Goal: Task Accomplishment & Management: Manage account settings

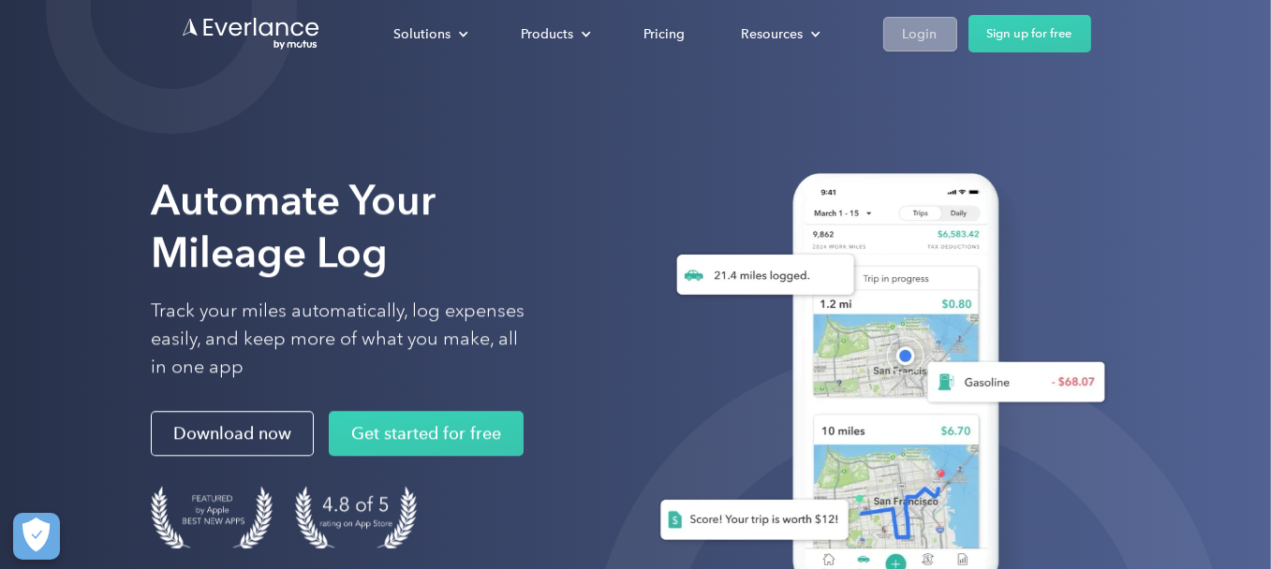
click at [915, 36] on div "Login" at bounding box center [920, 33] width 35 height 23
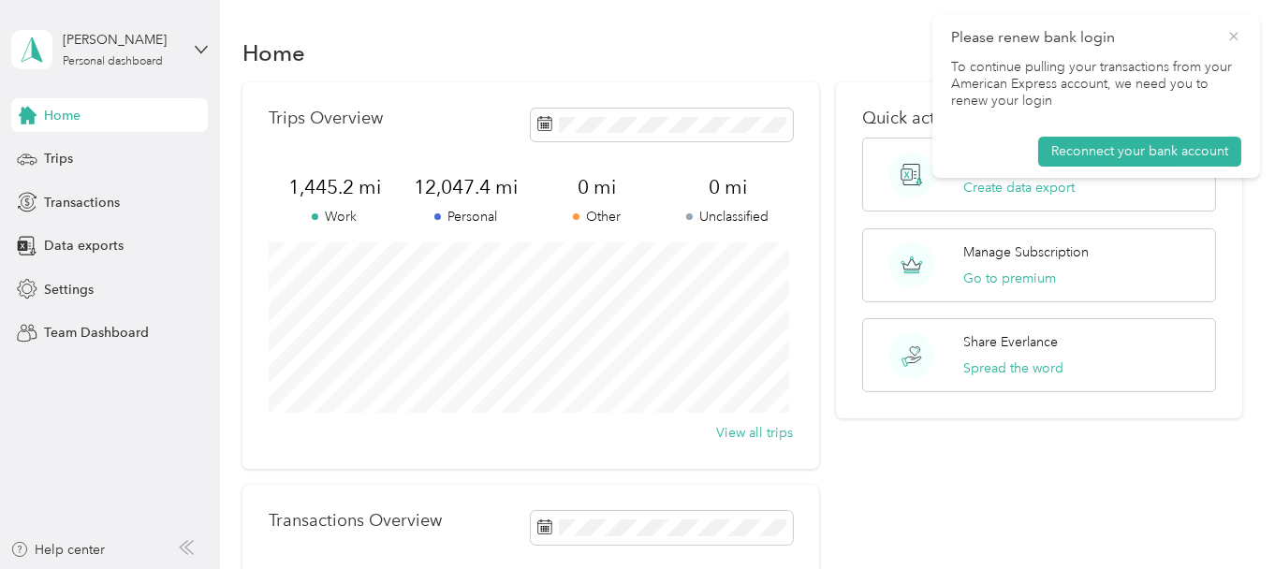
click at [1234, 39] on icon at bounding box center [1234, 36] width 15 height 17
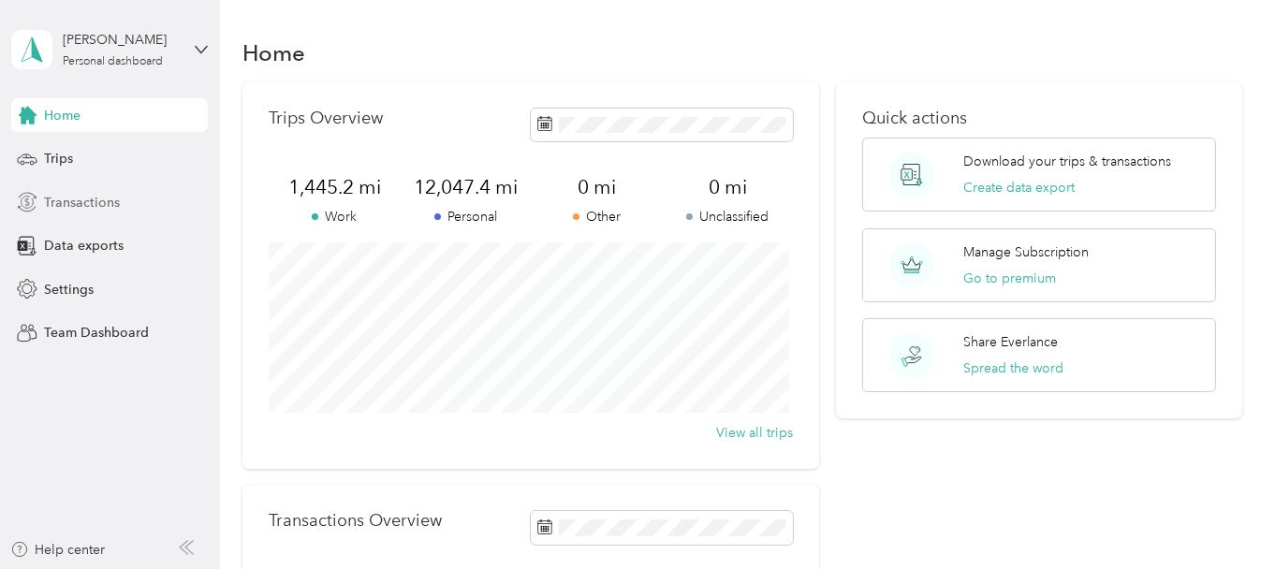
click at [82, 203] on span "Transactions" at bounding box center [82, 203] width 76 height 20
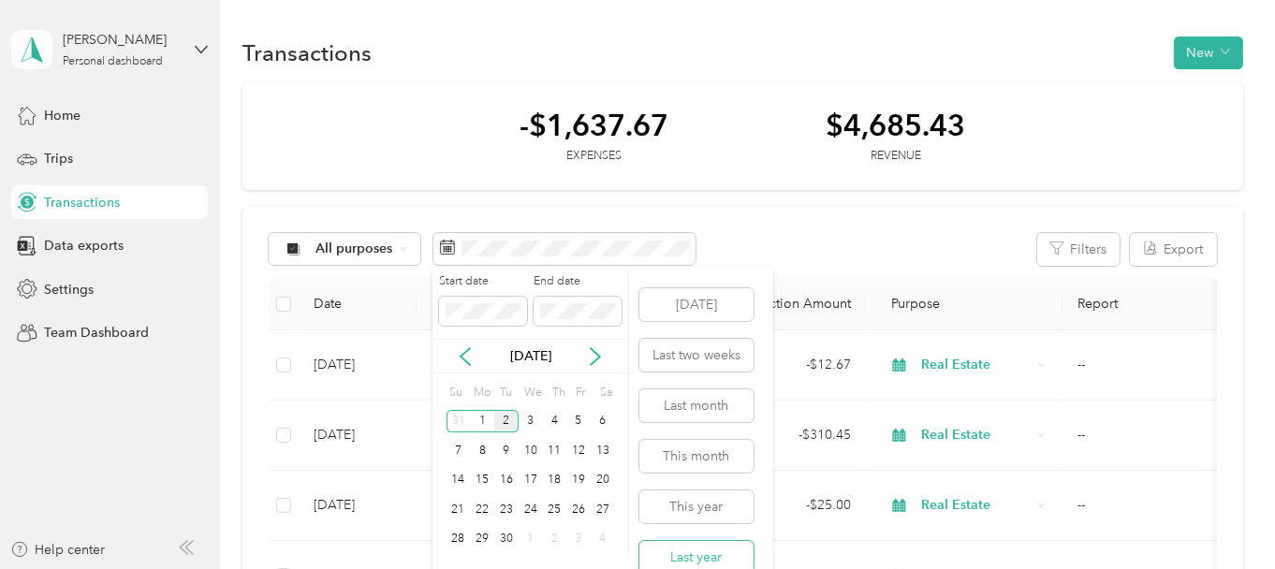
click at [700, 555] on button "Last year" at bounding box center [697, 557] width 114 height 33
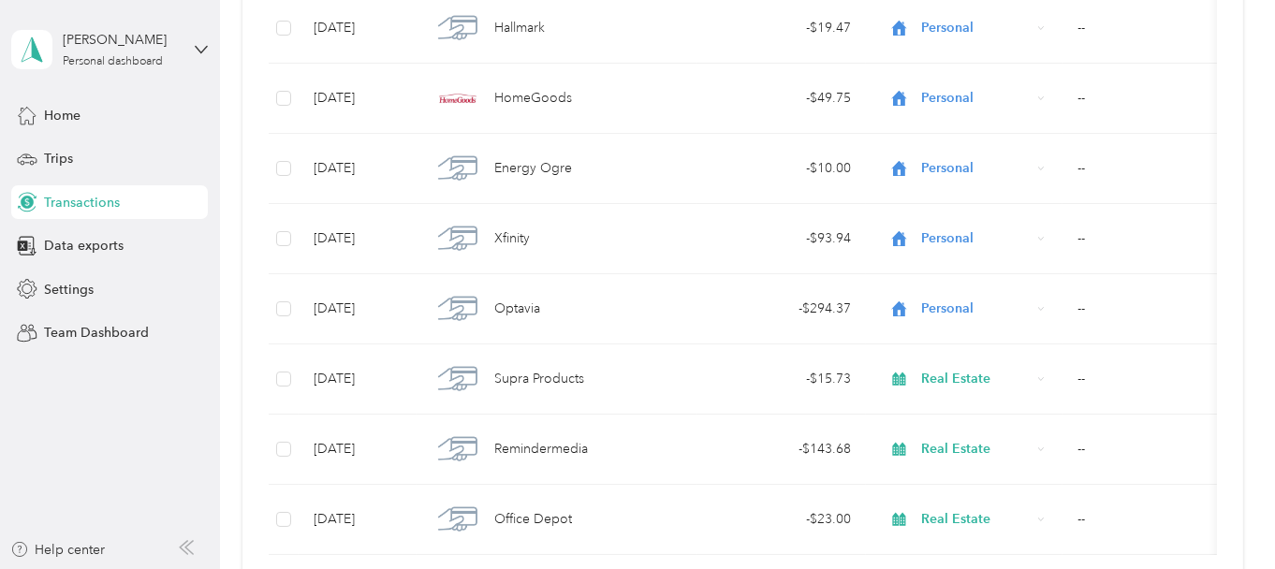
scroll to position [1791, 0]
